Goal: Task Accomplishment & Management: Manage account settings

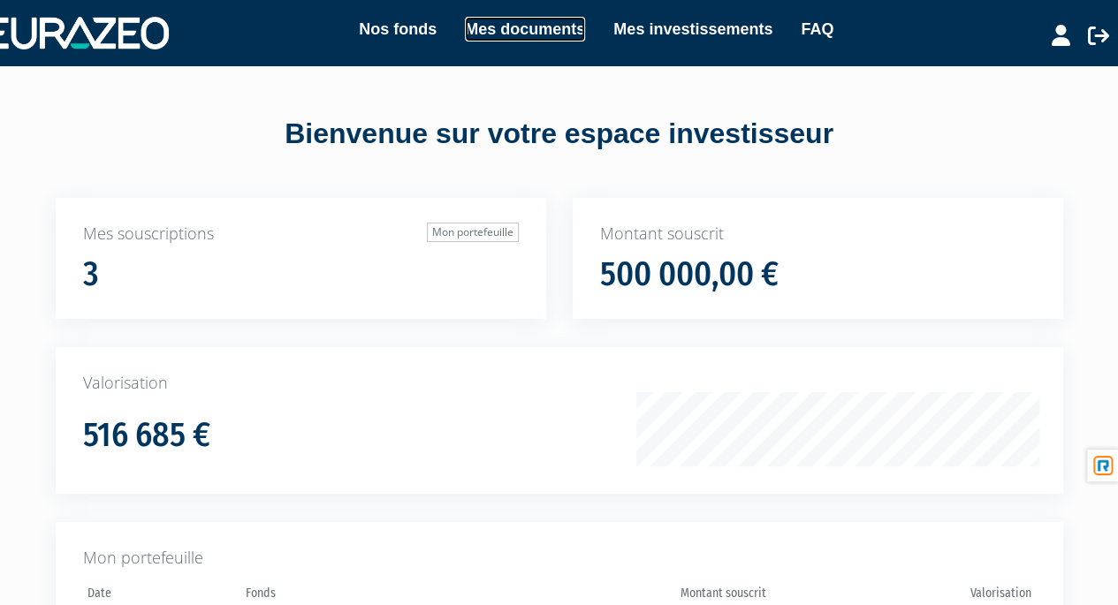
drag, startPoint x: 0, startPoint y: 0, endPoint x: 525, endPoint y: 31, distance: 525.7
click at [525, 31] on link "Mes documents" at bounding box center [525, 29] width 120 height 25
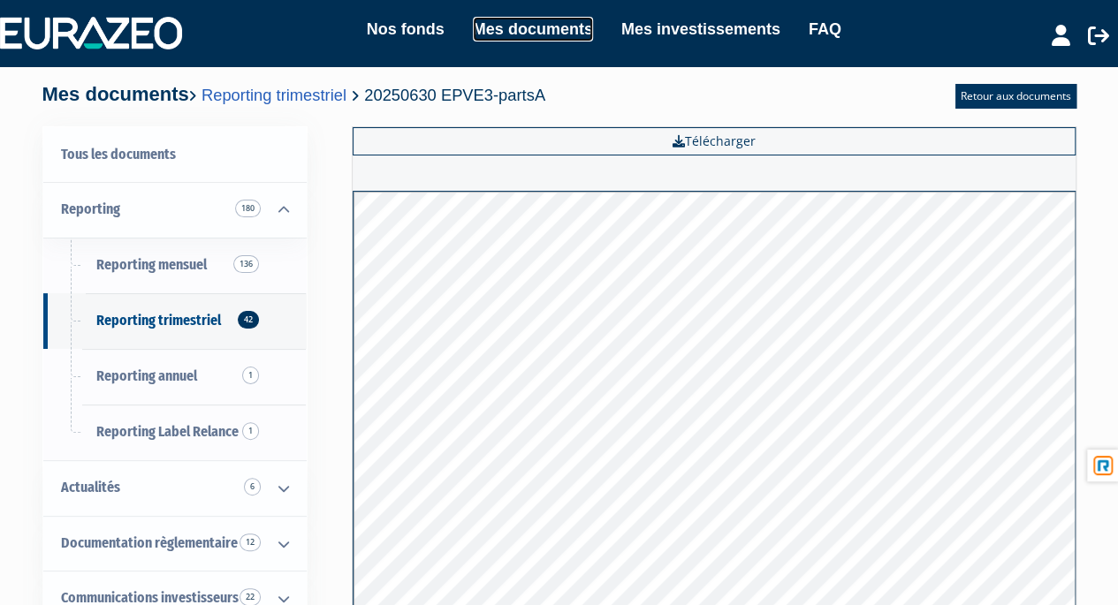
click at [507, 27] on link "Mes documents" at bounding box center [533, 29] width 120 height 25
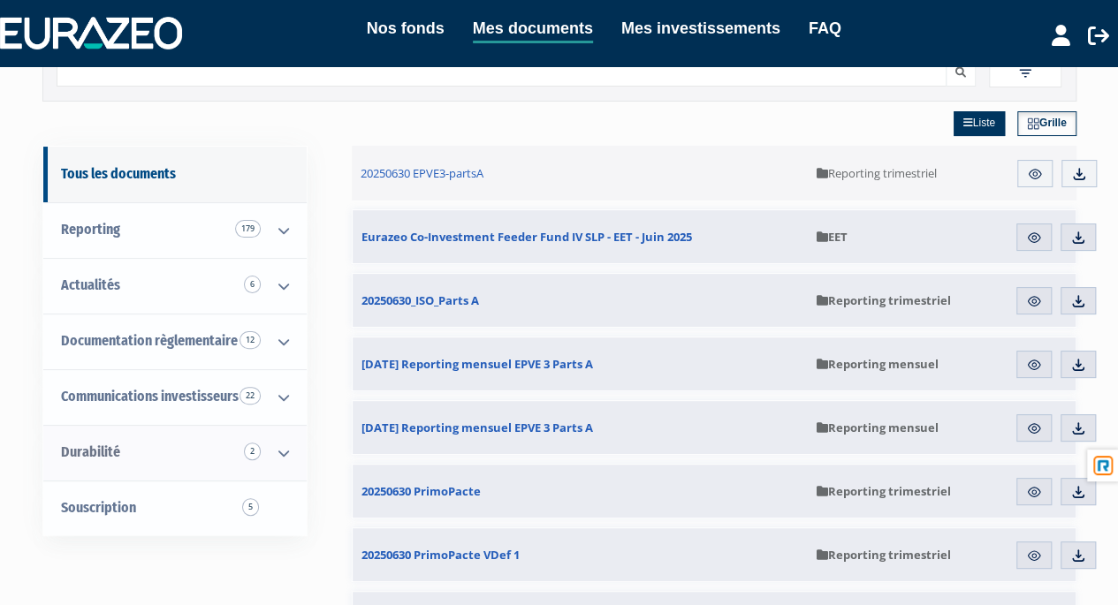
scroll to position [74, 0]
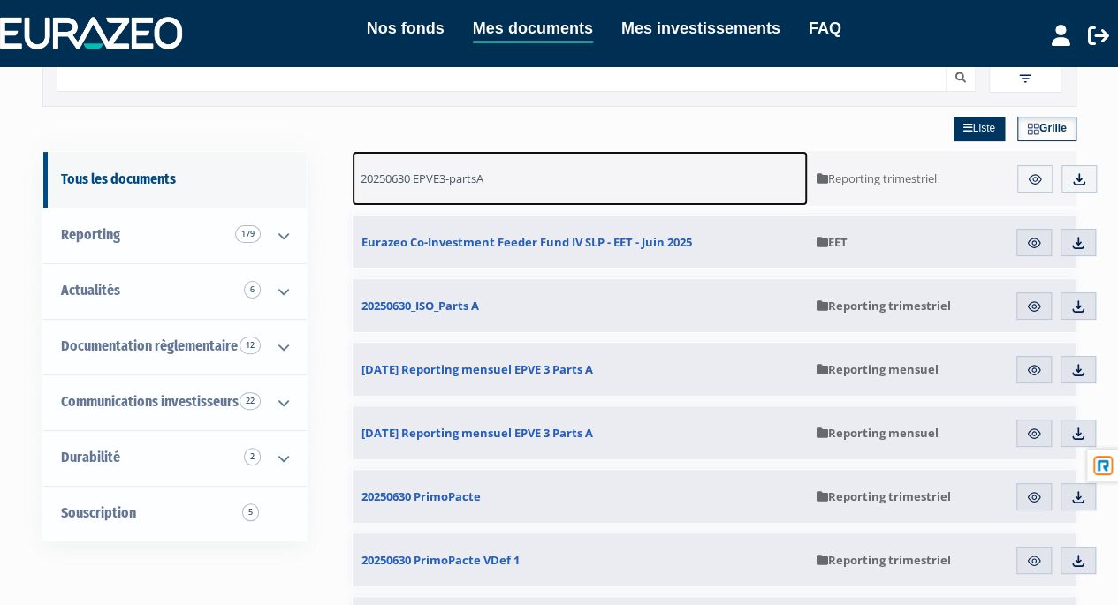
click at [471, 176] on span "20250630 EPVE3-partsA" at bounding box center [421, 179] width 123 height 16
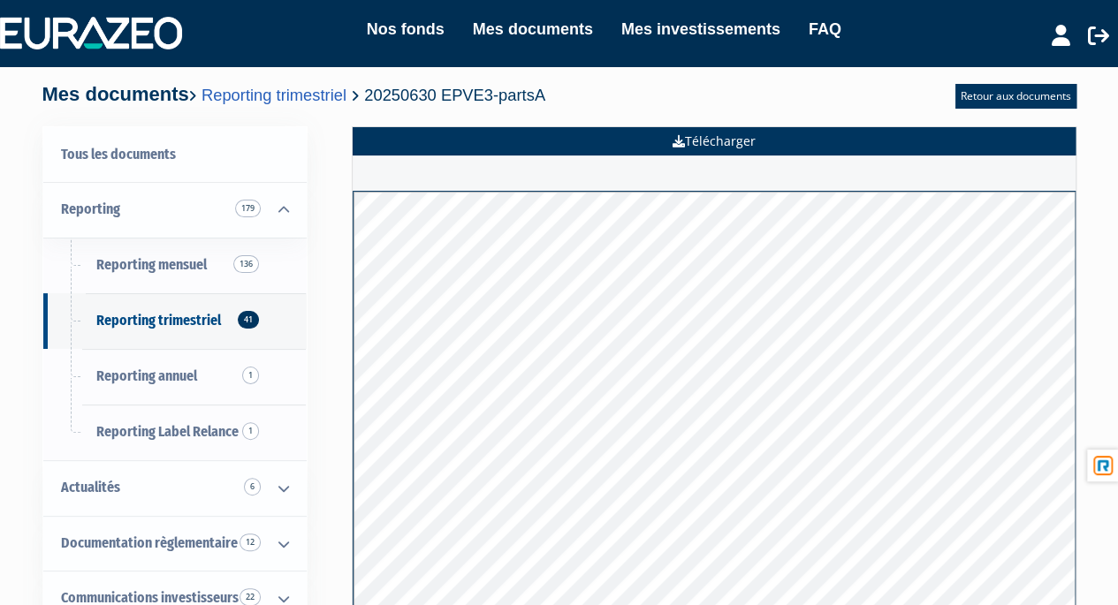
click at [698, 135] on link "Télécharger" at bounding box center [714, 141] width 723 height 28
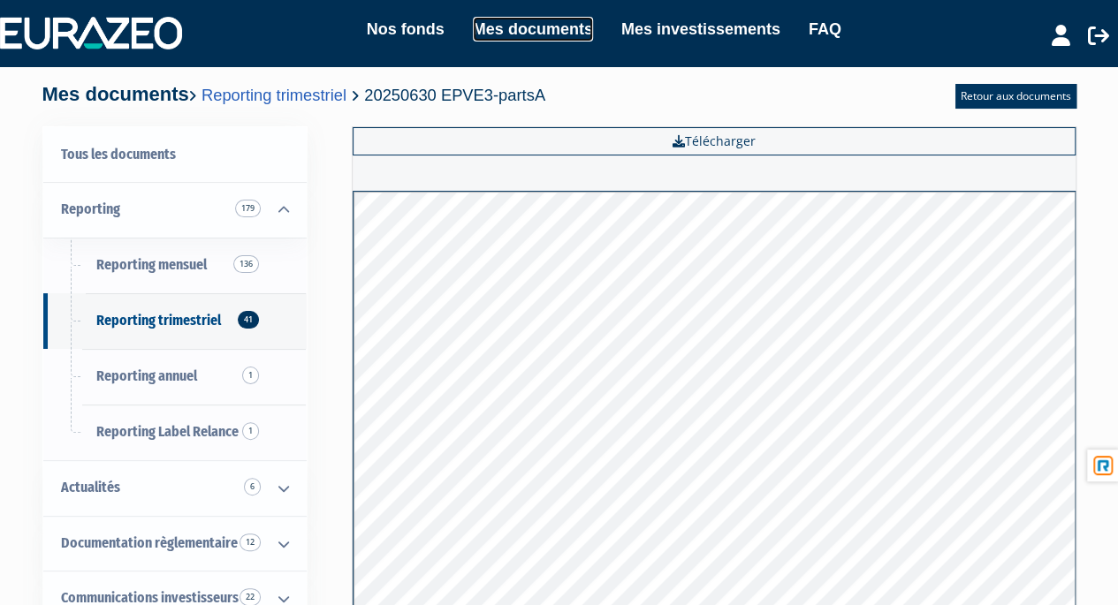
click at [550, 31] on link "Mes documents" at bounding box center [533, 29] width 120 height 25
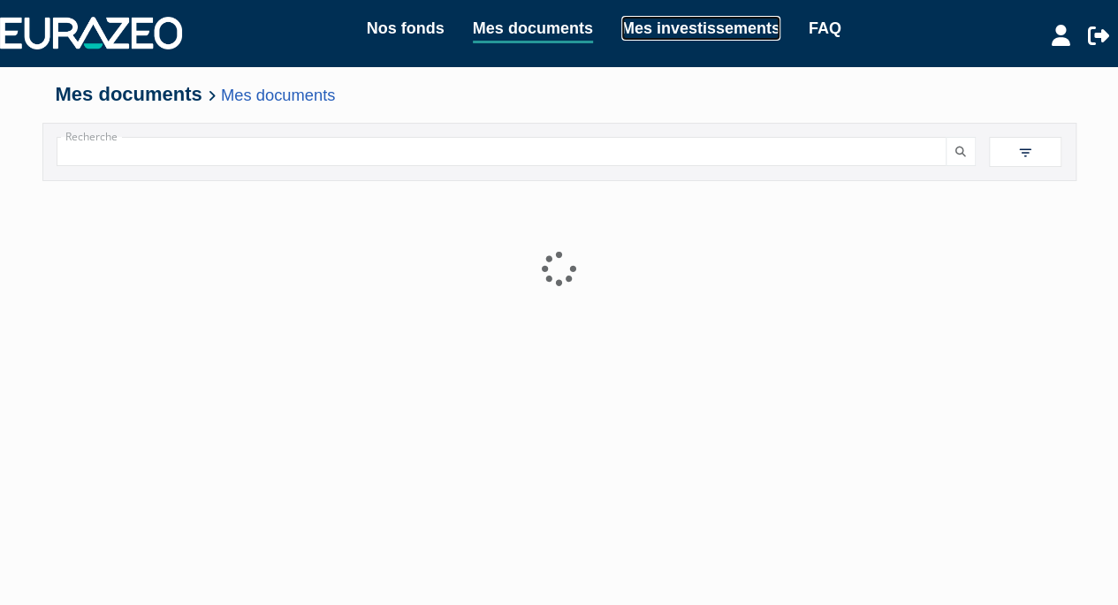
click at [672, 34] on link "Mes investissements" at bounding box center [700, 28] width 159 height 25
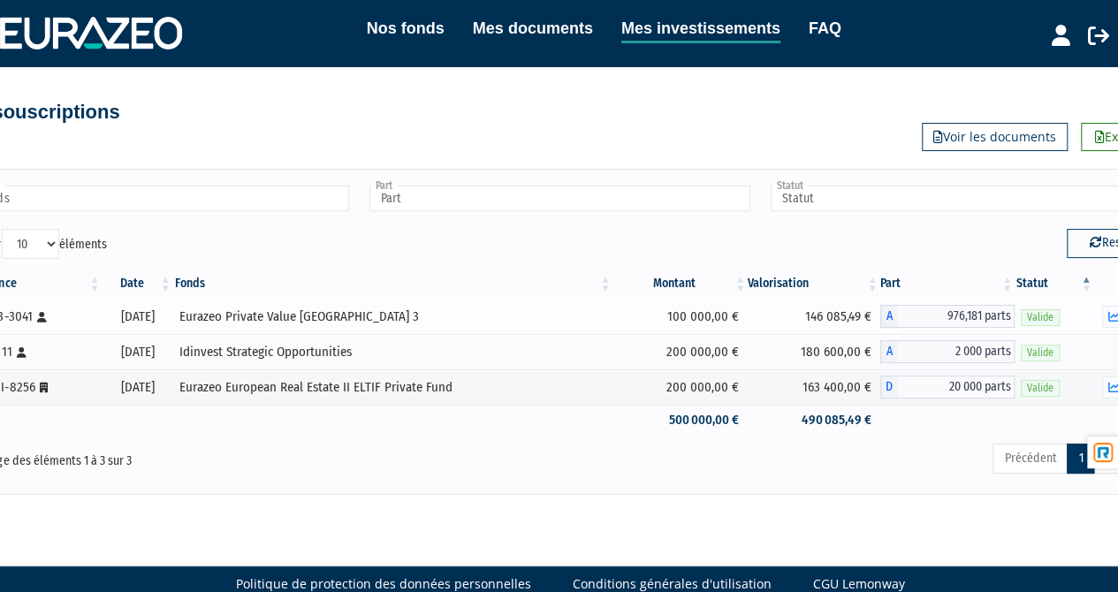
scroll to position [0, 51]
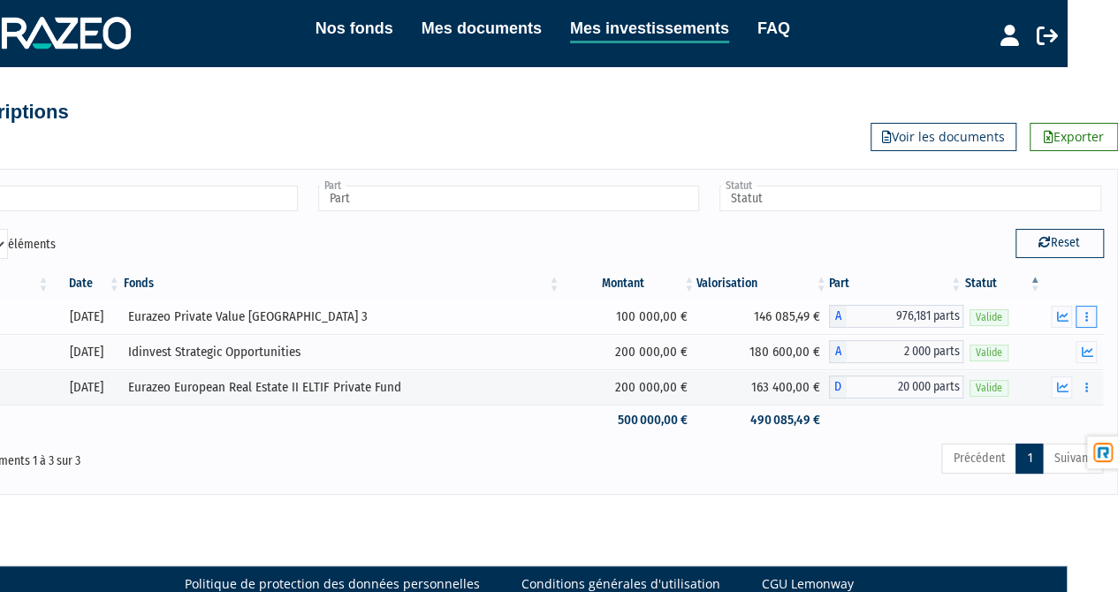
click at [1087, 316] on icon "button" at bounding box center [1086, 316] width 3 height 11
click at [1088, 391] on button "button" at bounding box center [1085, 387] width 21 height 22
click at [1053, 418] on link "Documents" at bounding box center [1036, 419] width 110 height 29
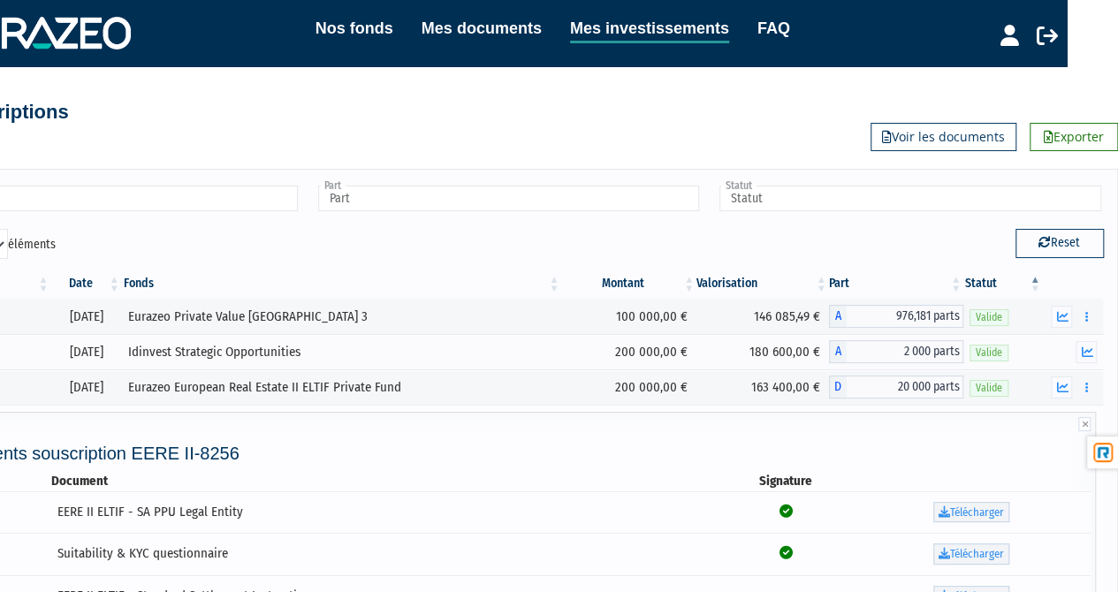
scroll to position [0, 0]
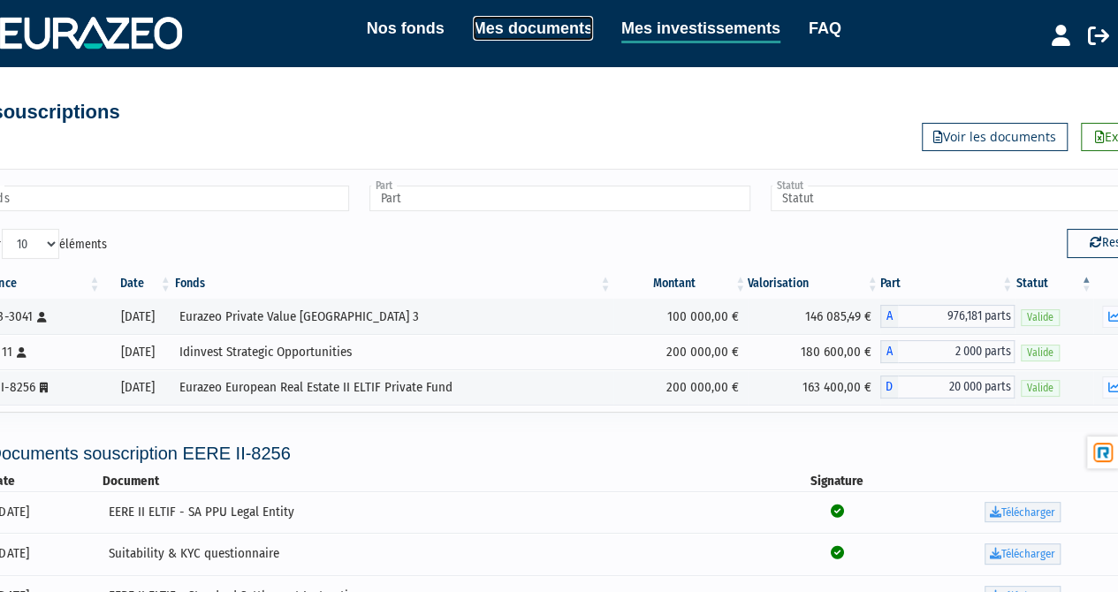
click at [527, 29] on link "Mes documents" at bounding box center [533, 28] width 120 height 25
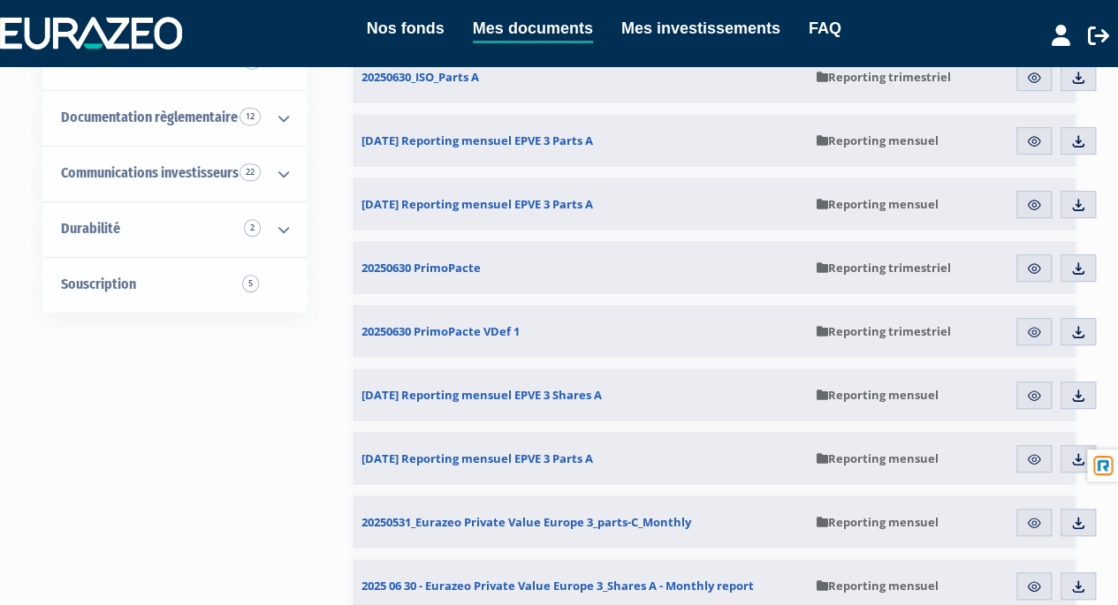
scroll to position [133, 0]
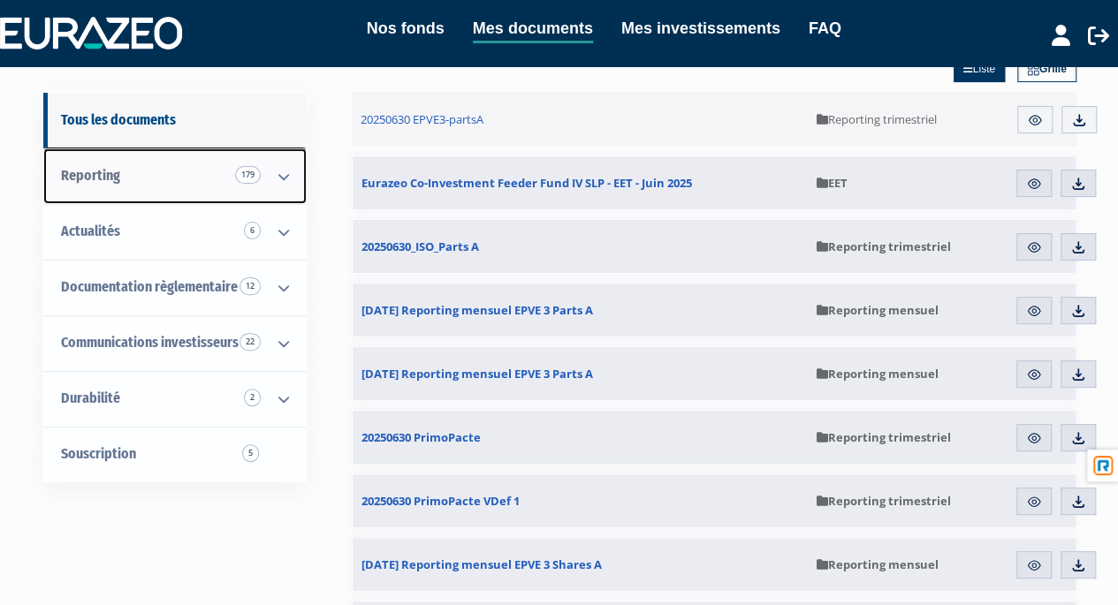
click at [279, 182] on icon at bounding box center [284, 176] width 46 height 55
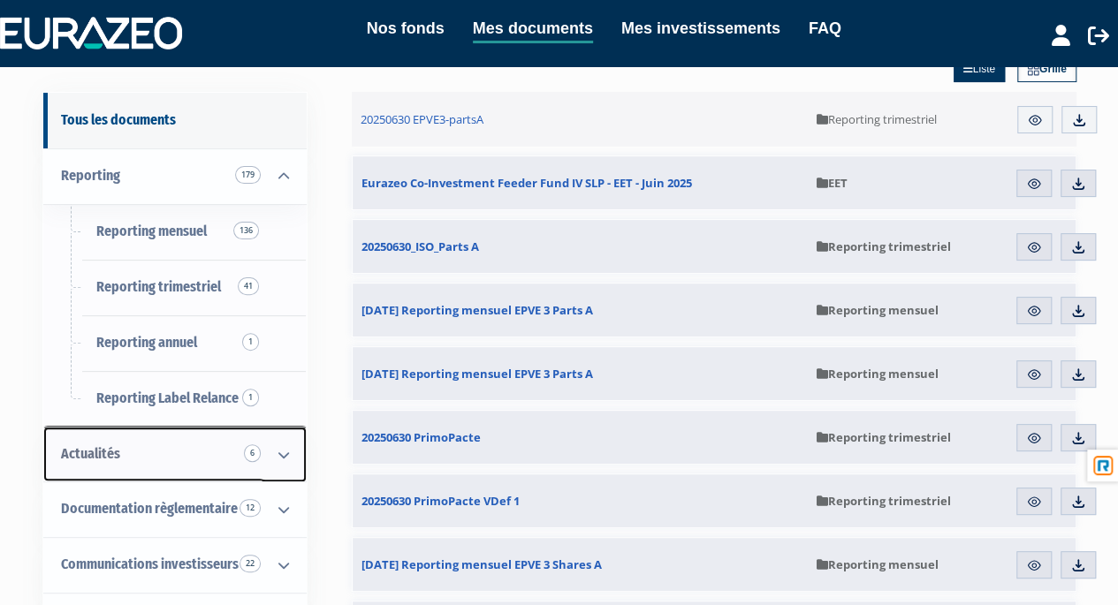
click at [284, 451] on icon at bounding box center [284, 455] width 46 height 55
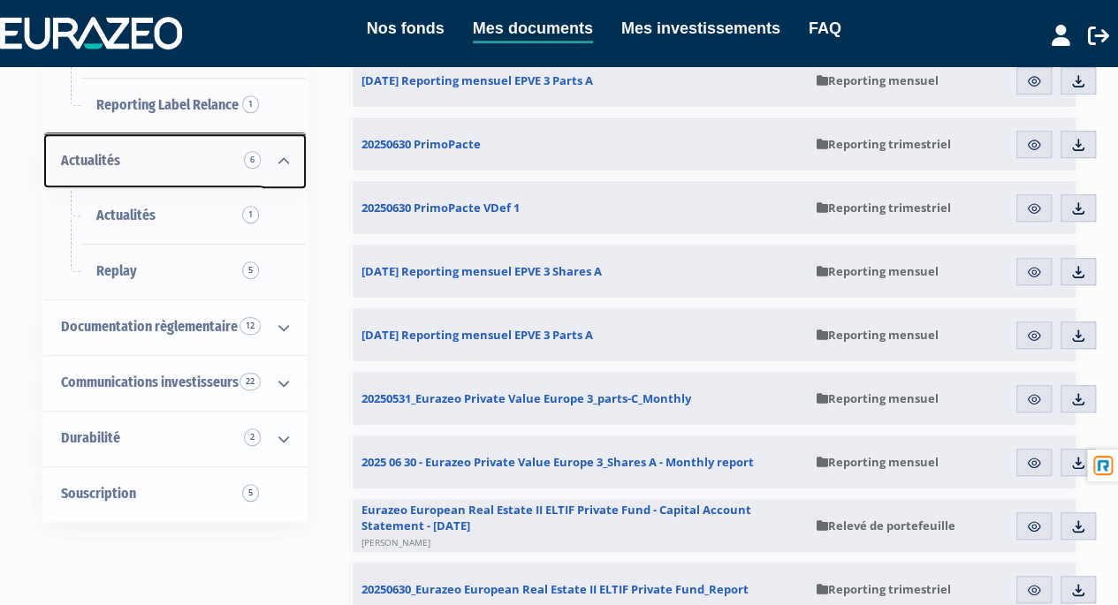
scroll to position [459, 0]
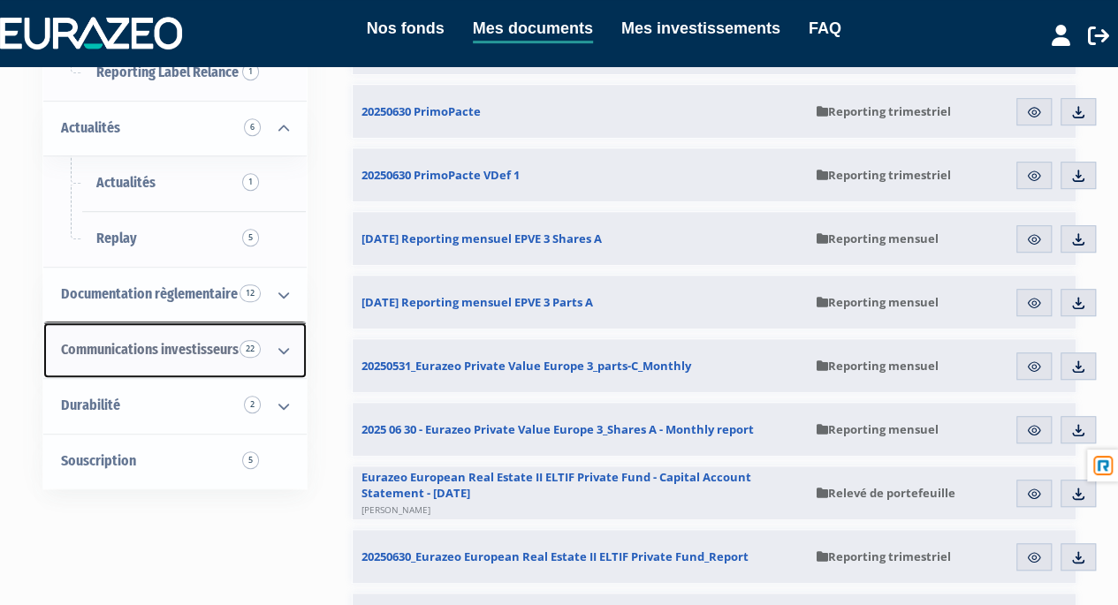
click at [283, 352] on icon at bounding box center [284, 350] width 46 height 55
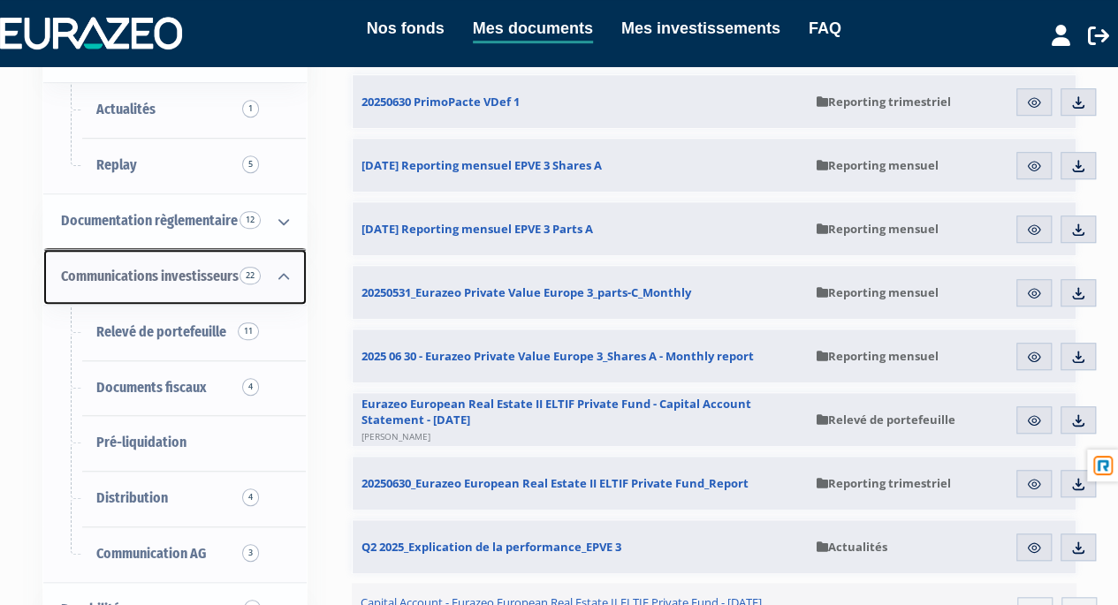
scroll to position [534, 0]
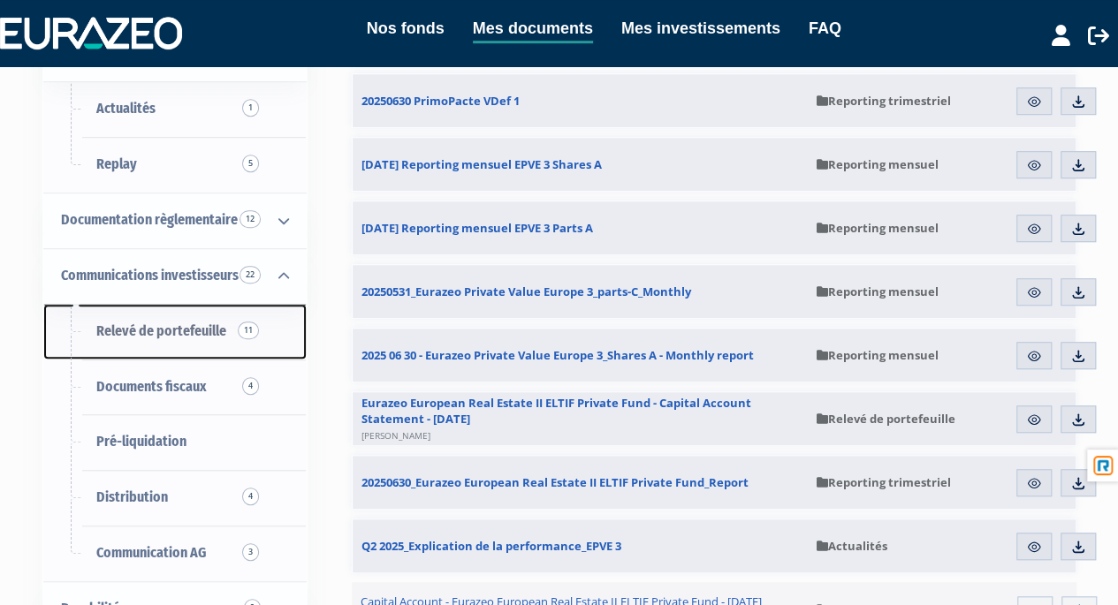
click at [171, 331] on span "Relevé de portefeuille 11" at bounding box center [161, 330] width 130 height 17
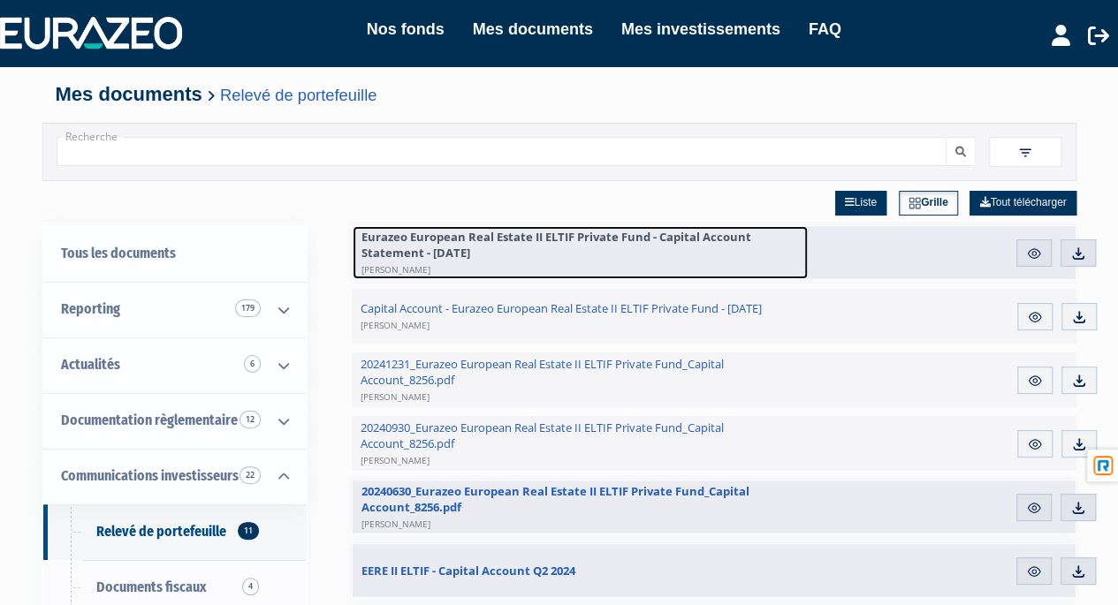
click at [662, 237] on span "Eurazeo European Real Estate II ELTIF Private Fund - Capital Account Statement …" at bounding box center [579, 253] width 437 height 48
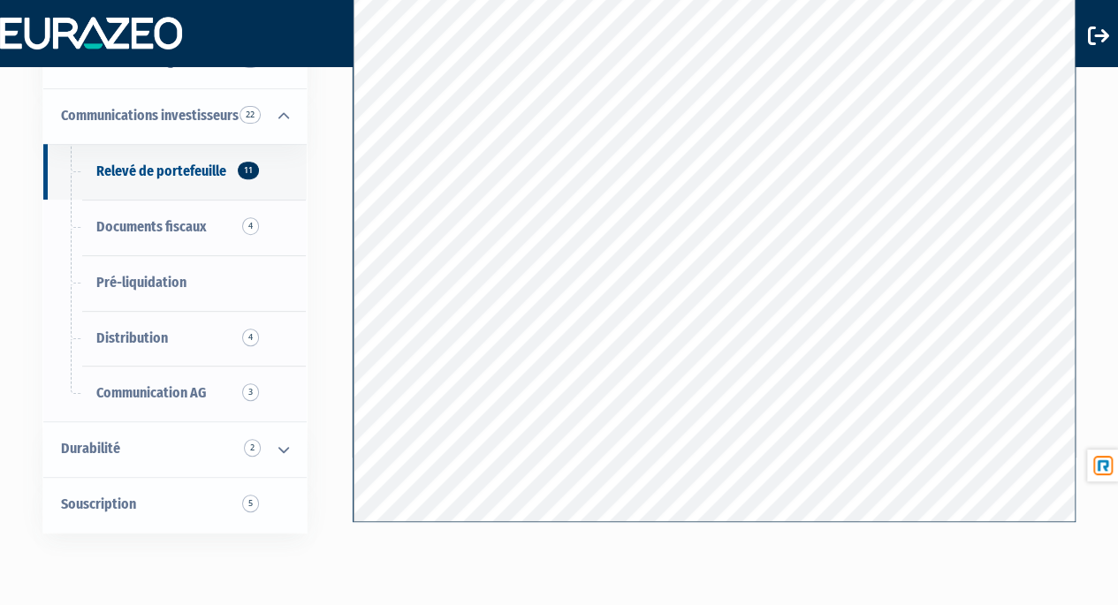
scroll to position [283, 0]
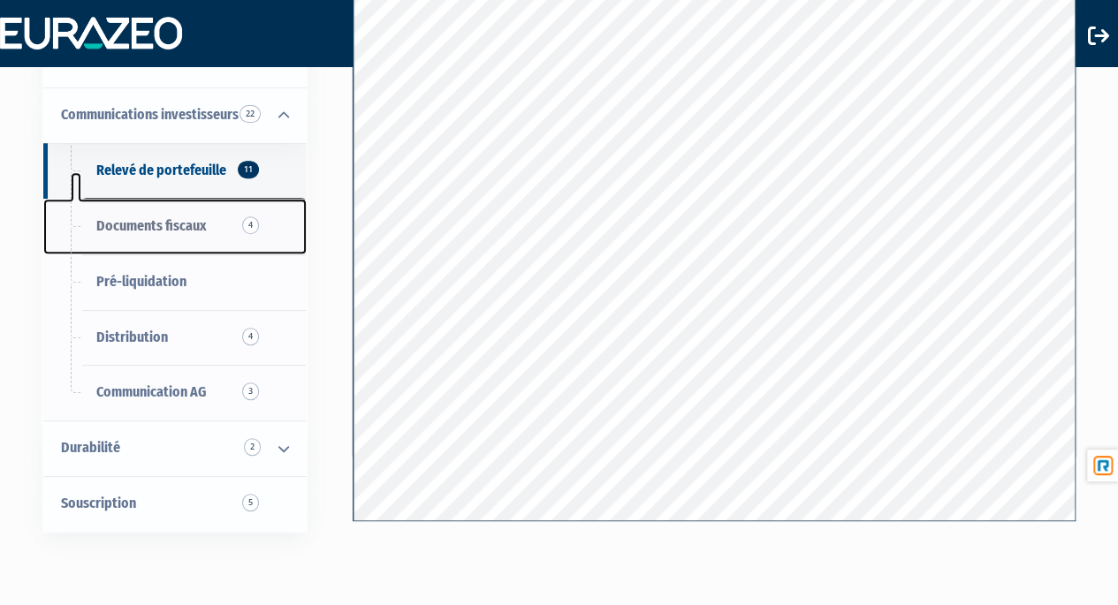
click at [185, 234] on span "Documents fiscaux 4" at bounding box center [151, 225] width 110 height 17
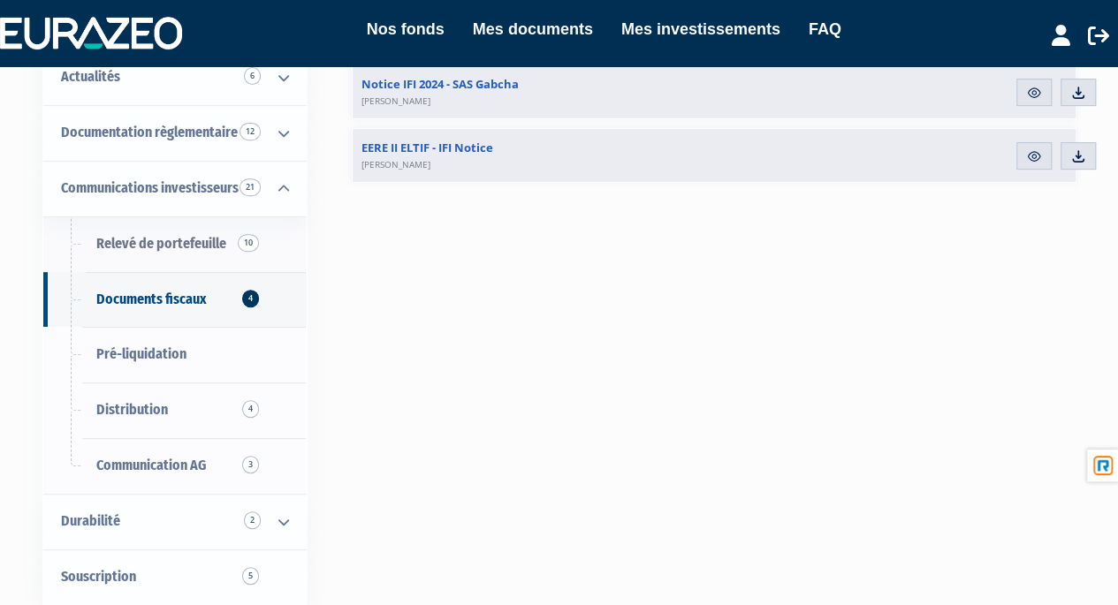
scroll to position [292, 0]
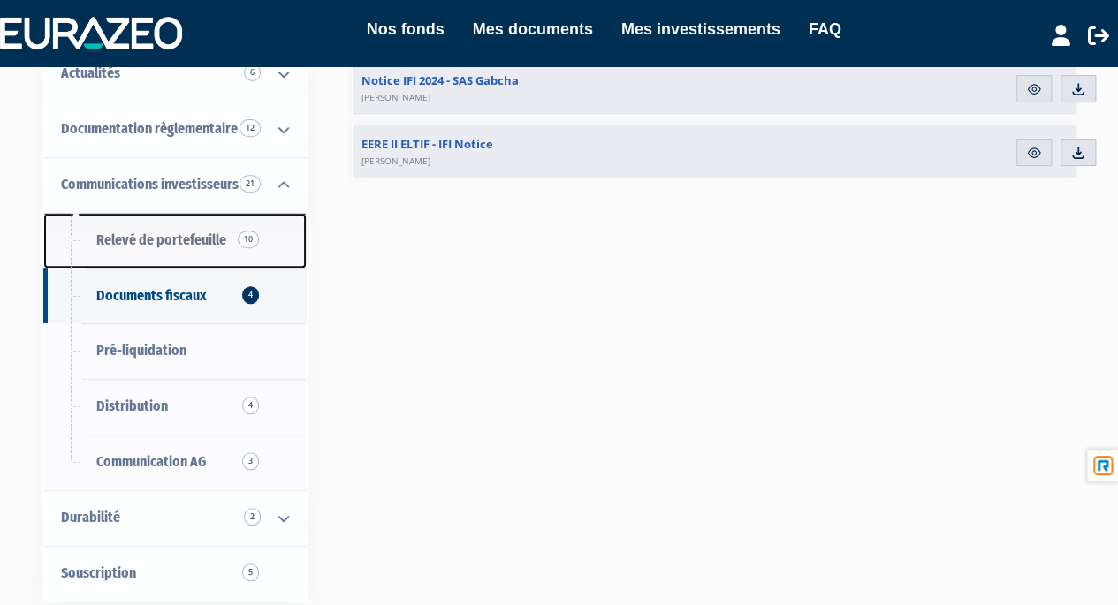
click at [163, 245] on span "Relevé de portefeuille 10" at bounding box center [161, 239] width 130 height 17
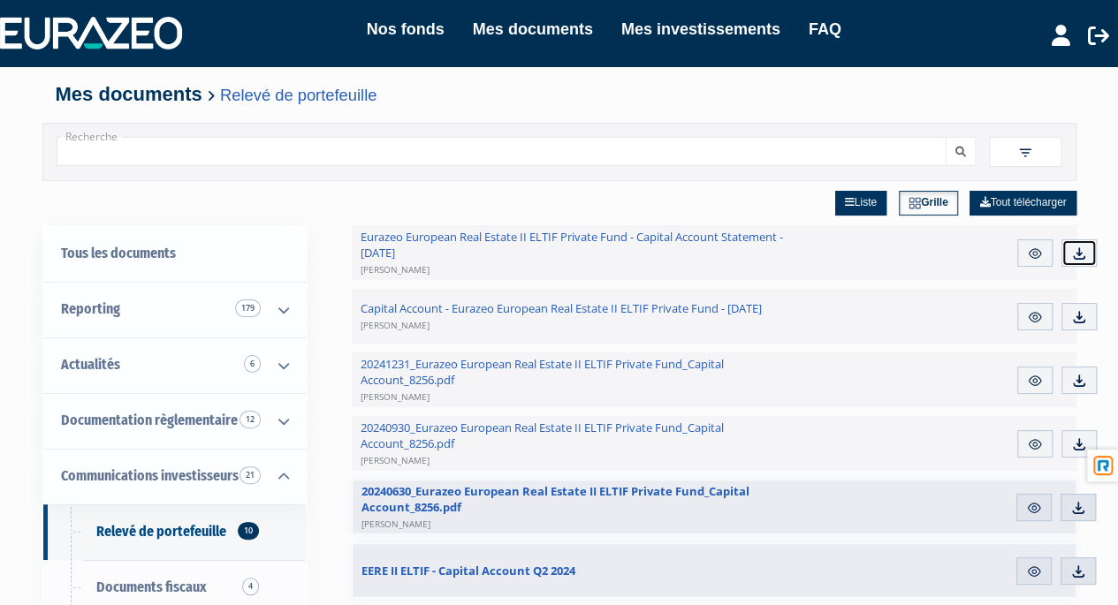
click at [1079, 254] on img at bounding box center [1079, 254] width 16 height 16
click at [406, 27] on link "Nos fonds" at bounding box center [406, 29] width 78 height 25
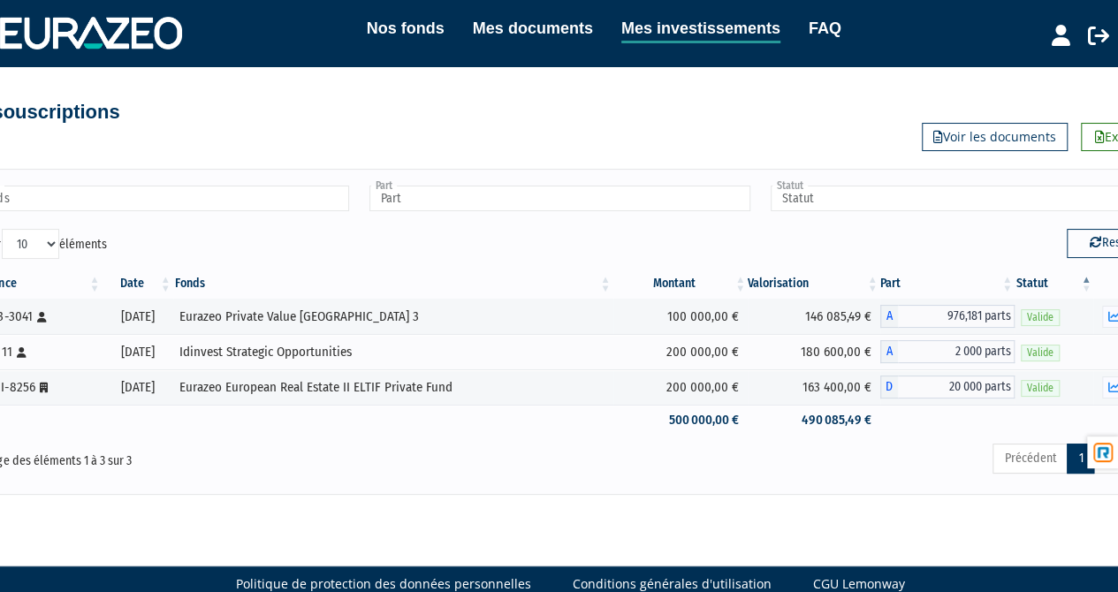
scroll to position [27, 0]
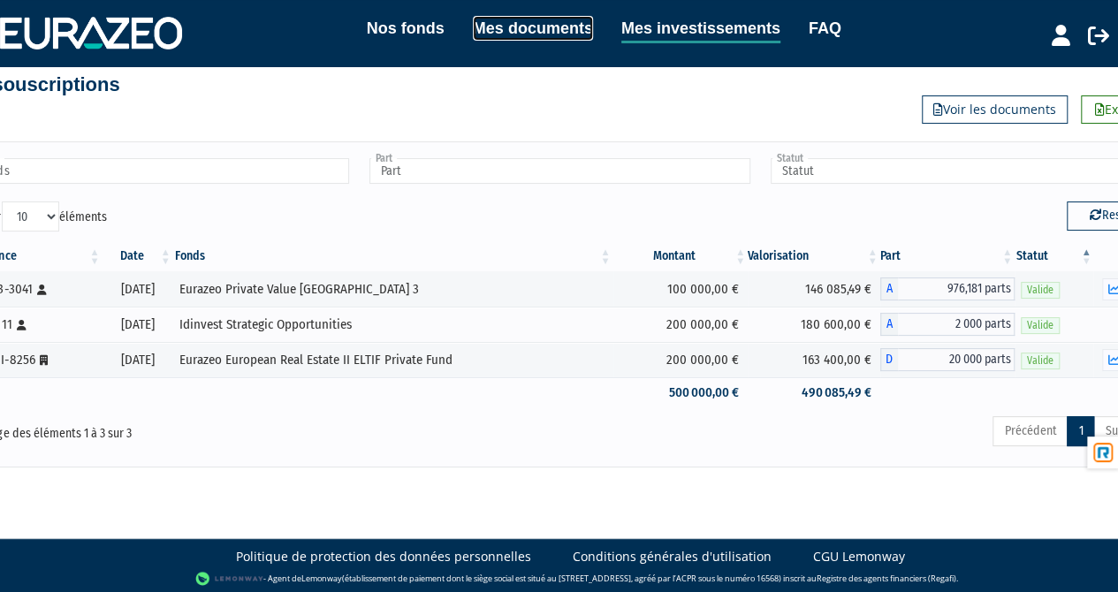
click at [533, 29] on link "Mes documents" at bounding box center [533, 28] width 120 height 25
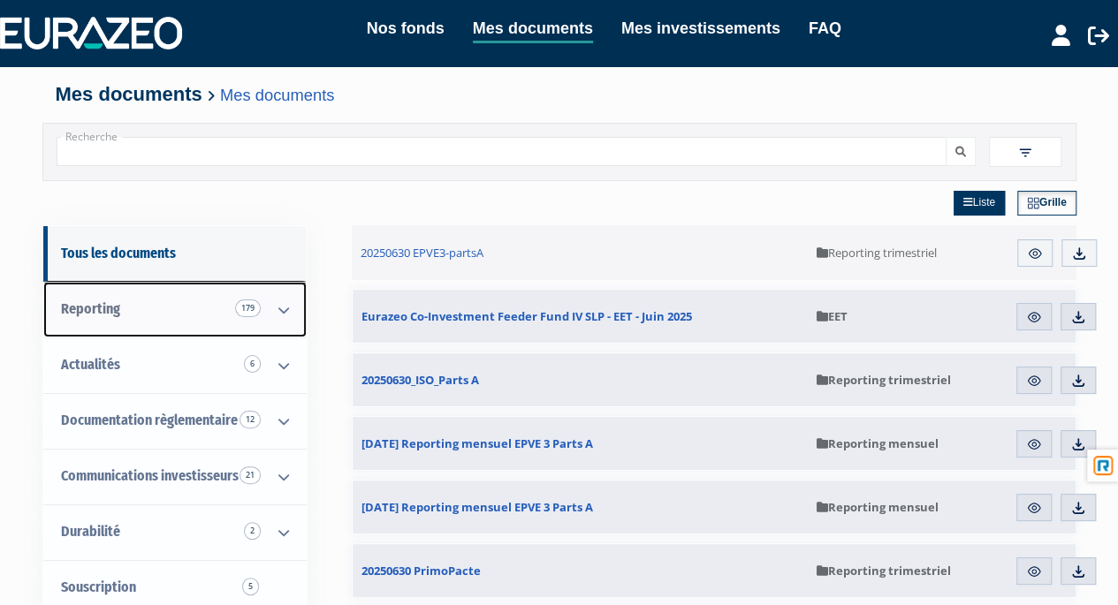
click at [278, 305] on icon at bounding box center [284, 310] width 46 height 55
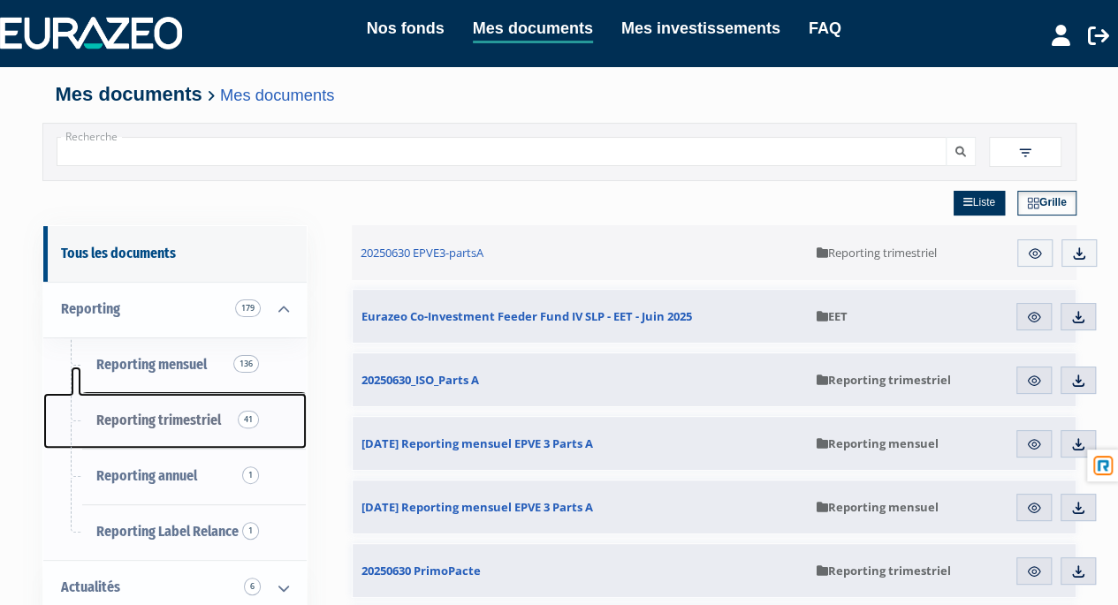
click at [189, 420] on span "Reporting trimestriel 41" at bounding box center [158, 420] width 125 height 17
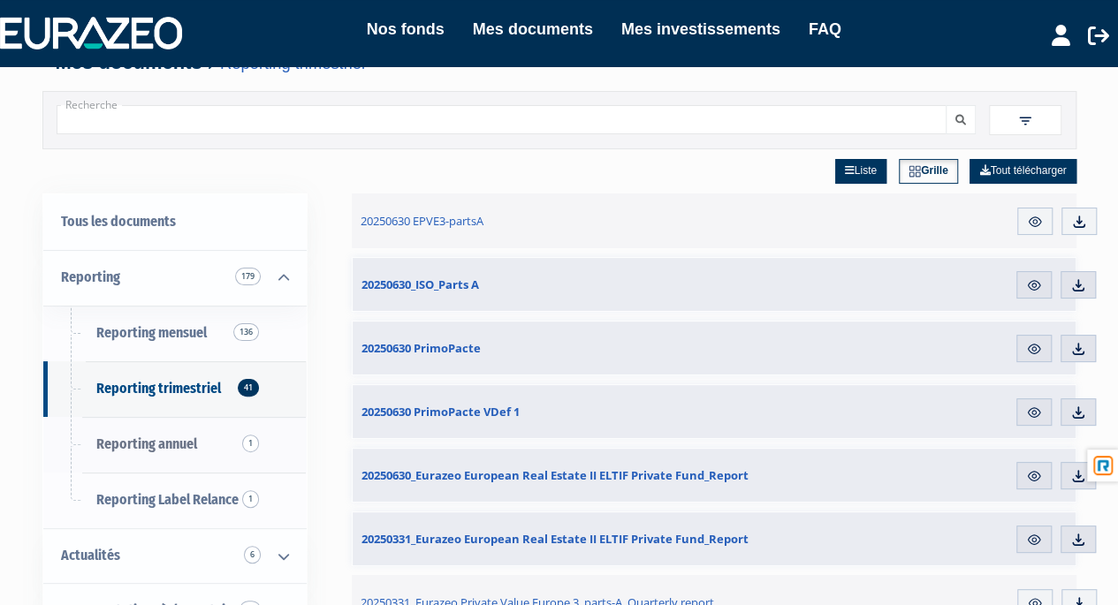
scroll to position [31, 0]
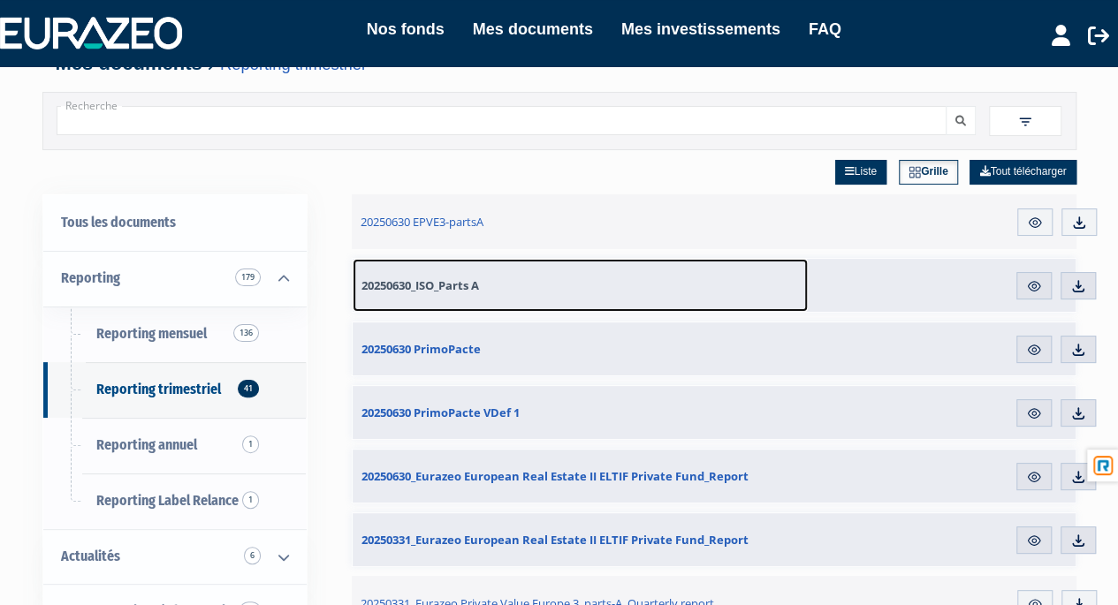
click at [450, 291] on span "20250630_ISO_Parts A" at bounding box center [420, 285] width 118 height 16
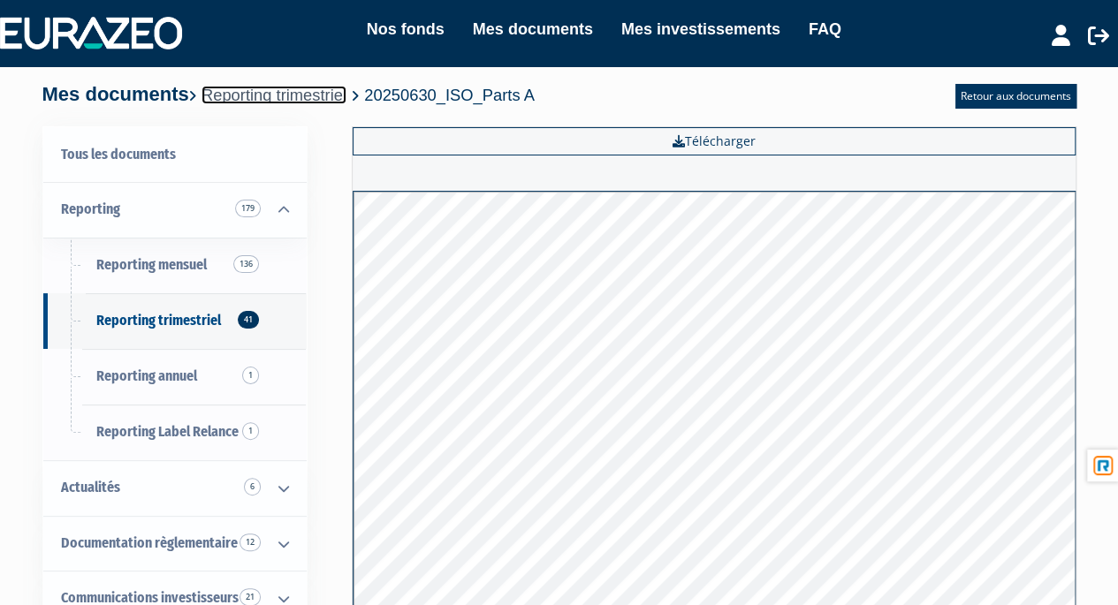
click at [325, 89] on link "Reporting trimestriel" at bounding box center [273, 95] width 145 height 19
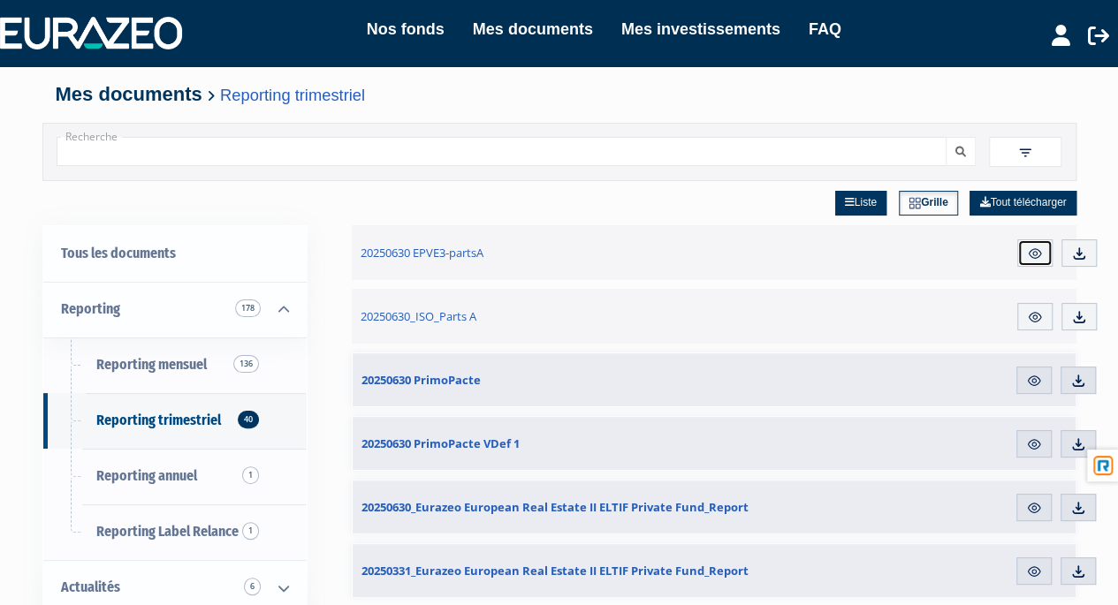
click at [1041, 258] on img at bounding box center [1035, 254] width 16 height 16
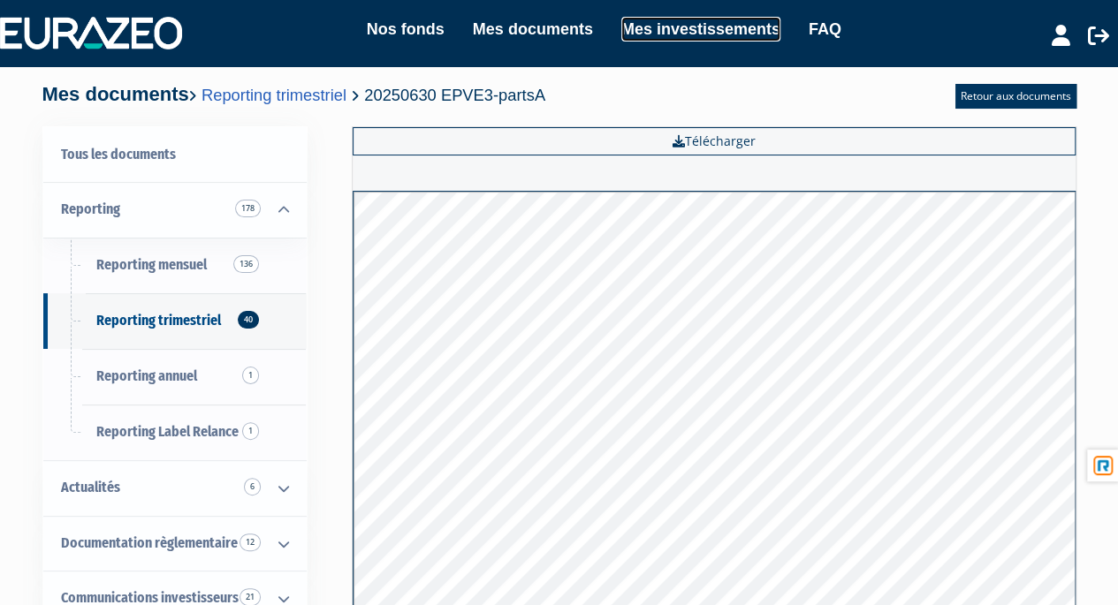
click at [684, 33] on link "Mes investissements" at bounding box center [700, 29] width 159 height 25
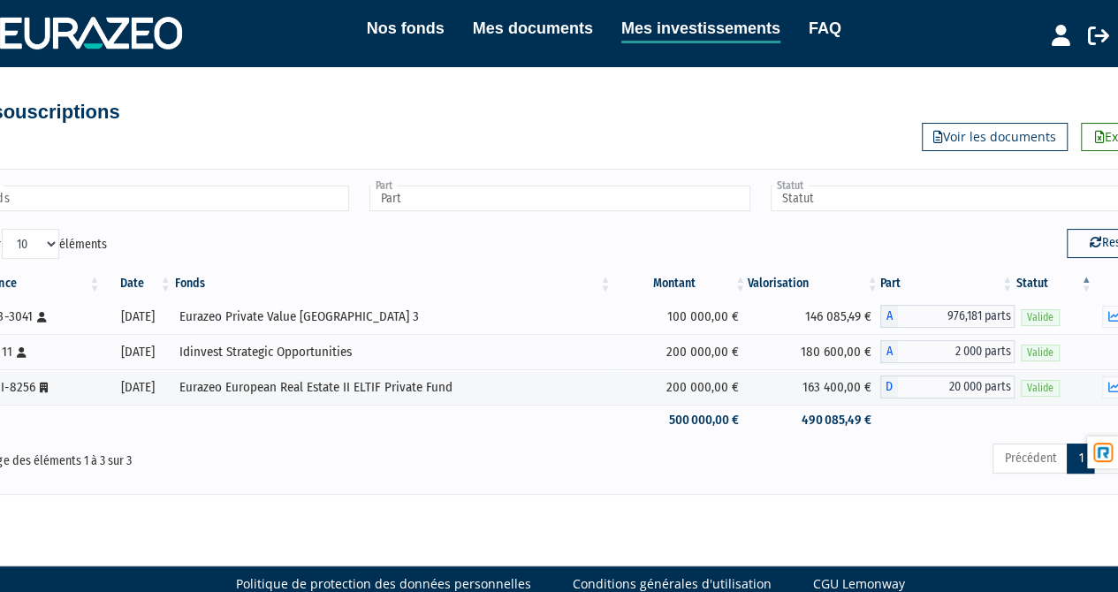
scroll to position [0, 51]
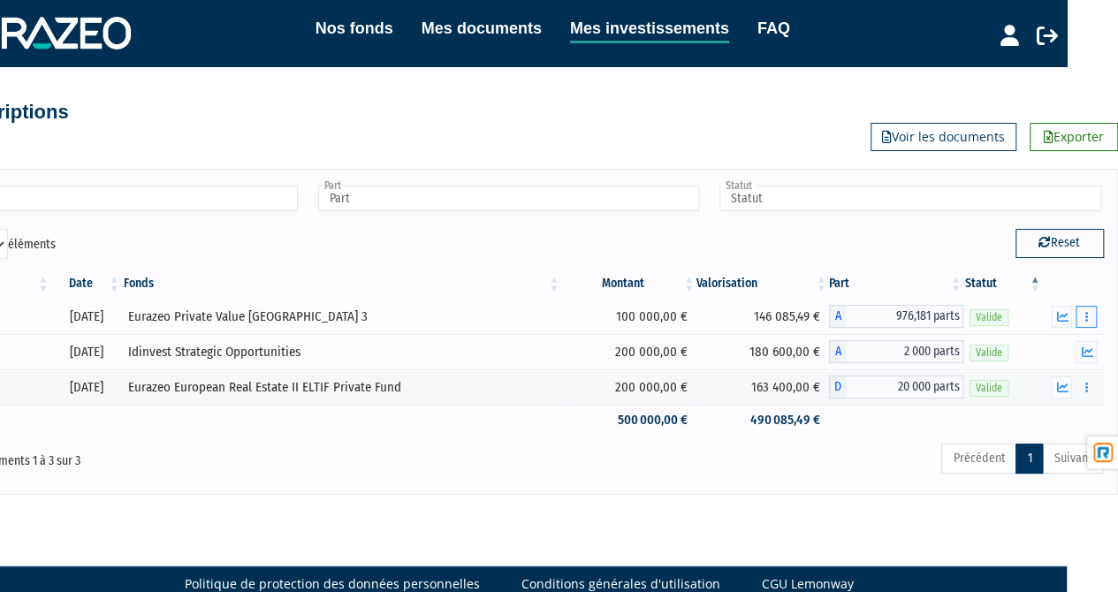
click at [1089, 317] on button "button" at bounding box center [1085, 317] width 21 height 22
click at [1052, 346] on link "Rachat libre" at bounding box center [1047, 348] width 87 height 29
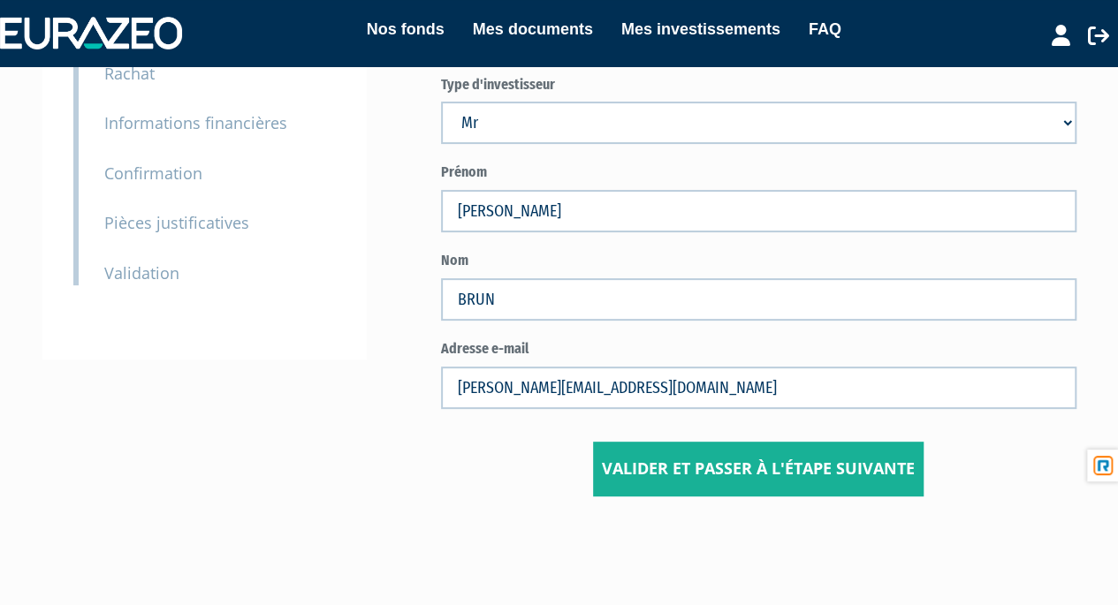
scroll to position [207, 0]
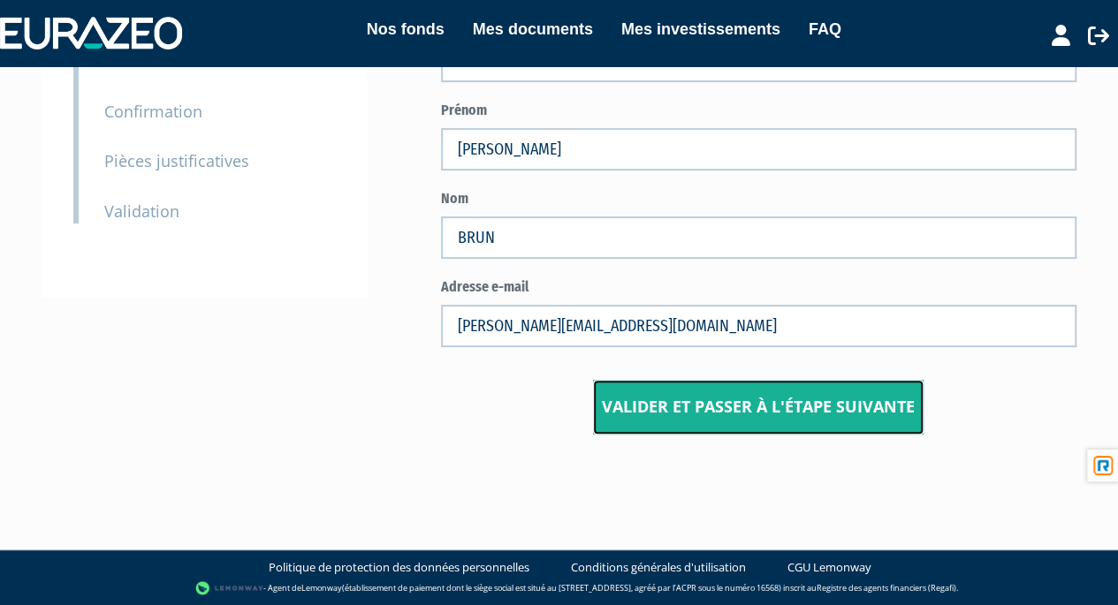
click at [705, 398] on input "Valider et passer à l'étape suivante" at bounding box center [758, 407] width 330 height 55
